Goal: Transaction & Acquisition: Subscribe to service/newsletter

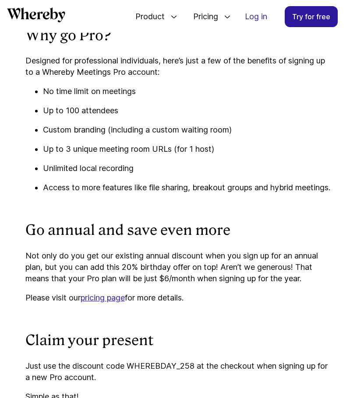
scroll to position [1077, 0]
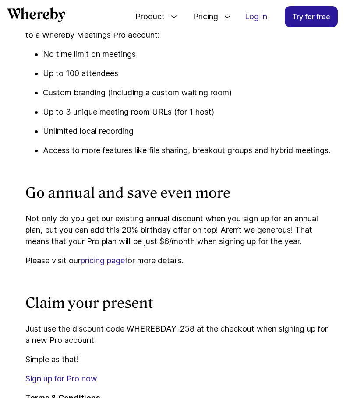
click at [100, 265] on link "pricing page" at bounding box center [103, 260] width 44 height 9
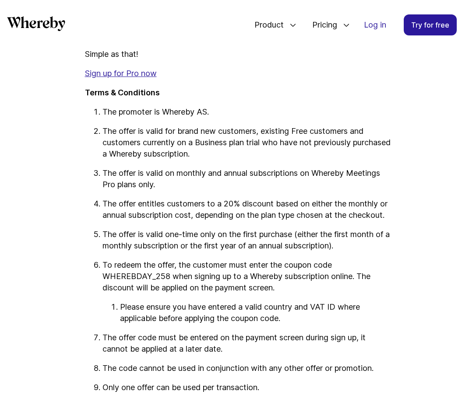
scroll to position [1427, 0]
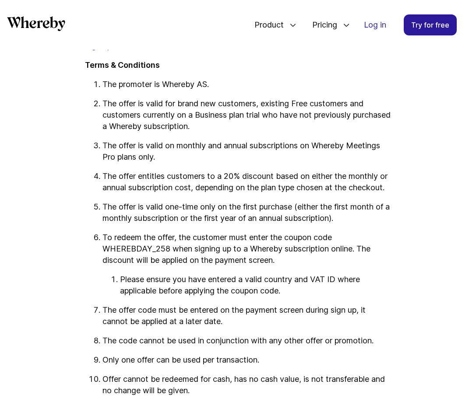
click at [133, 50] on link "Sign up for Pro now" at bounding box center [121, 45] width 72 height 9
